Goal: Task Accomplishment & Management: Use online tool/utility

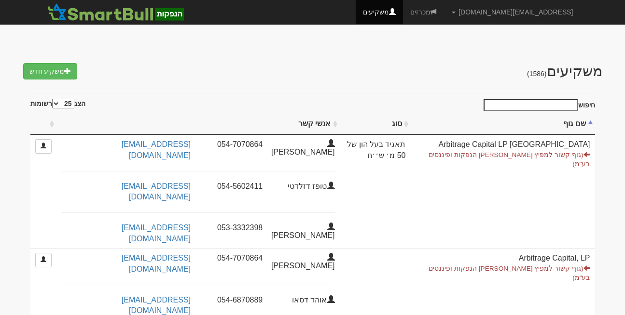
select select "25"
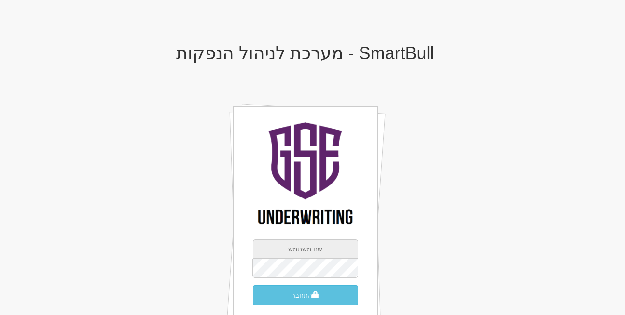
type input "[EMAIL_ADDRESS][DOMAIN_NAME]"
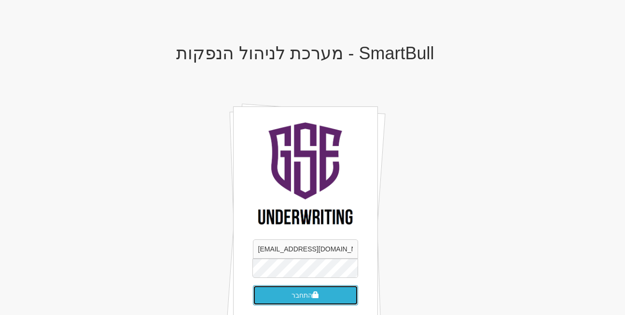
click at [305, 296] on button "התחבר" at bounding box center [305, 296] width 105 height 20
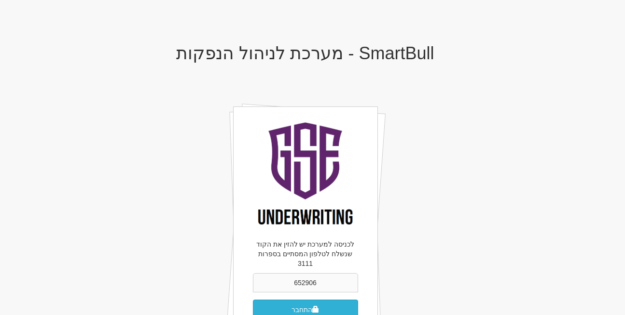
type input "652906"
click at [297, 300] on button "התחבר" at bounding box center [305, 310] width 105 height 20
click at [302, 301] on button "התחבר" at bounding box center [305, 310] width 105 height 20
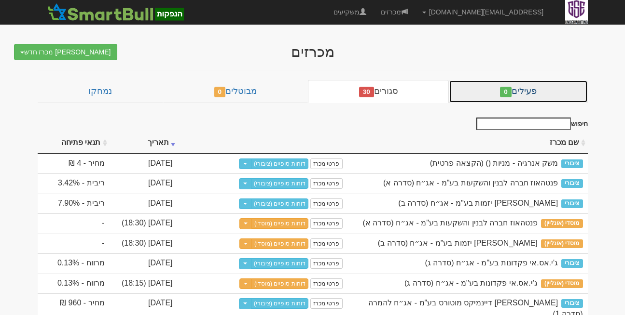
click at [488, 90] on link "פעילים 0" at bounding box center [518, 91] width 138 height 23
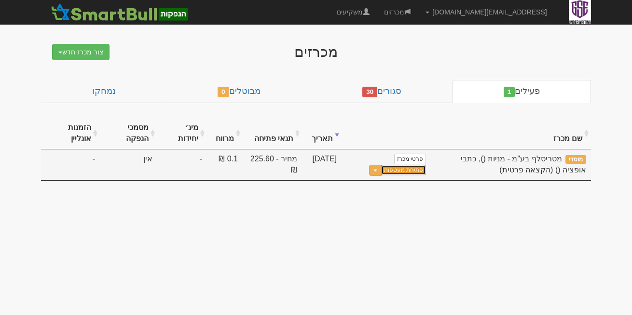
click at [411, 168] on link "פתיחת מעטפות" at bounding box center [403, 170] width 45 height 11
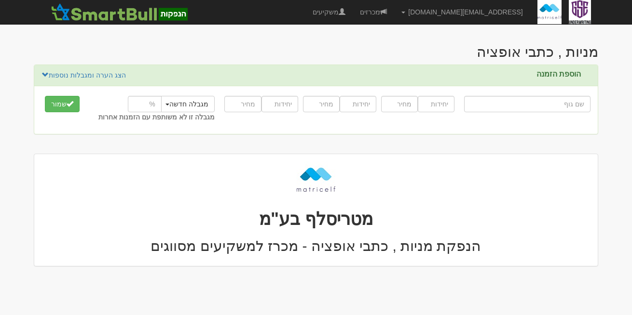
click at [610, 117] on body "[EMAIL_ADDRESS][DOMAIN_NAME] הגדרות חשבונות הנפקה תבניות הודעות קיבול" at bounding box center [316, 157] width 632 height 315
